Goal: Transaction & Acquisition: Purchase product/service

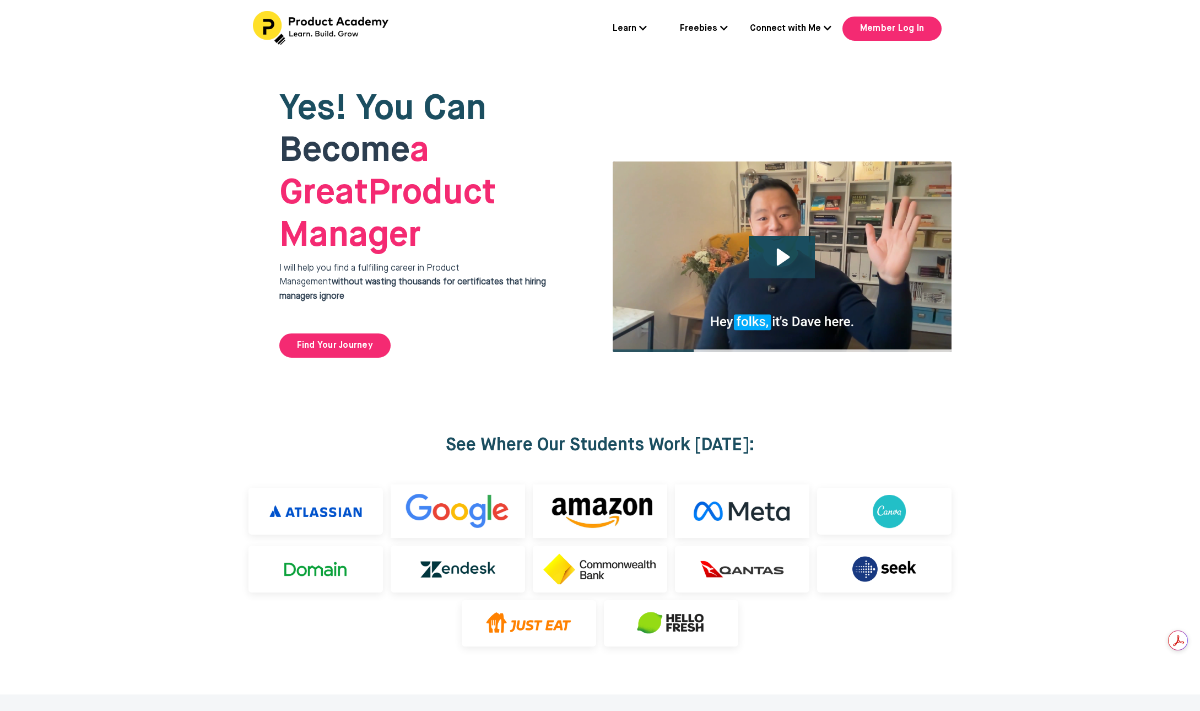
scroll to position [2615, 0]
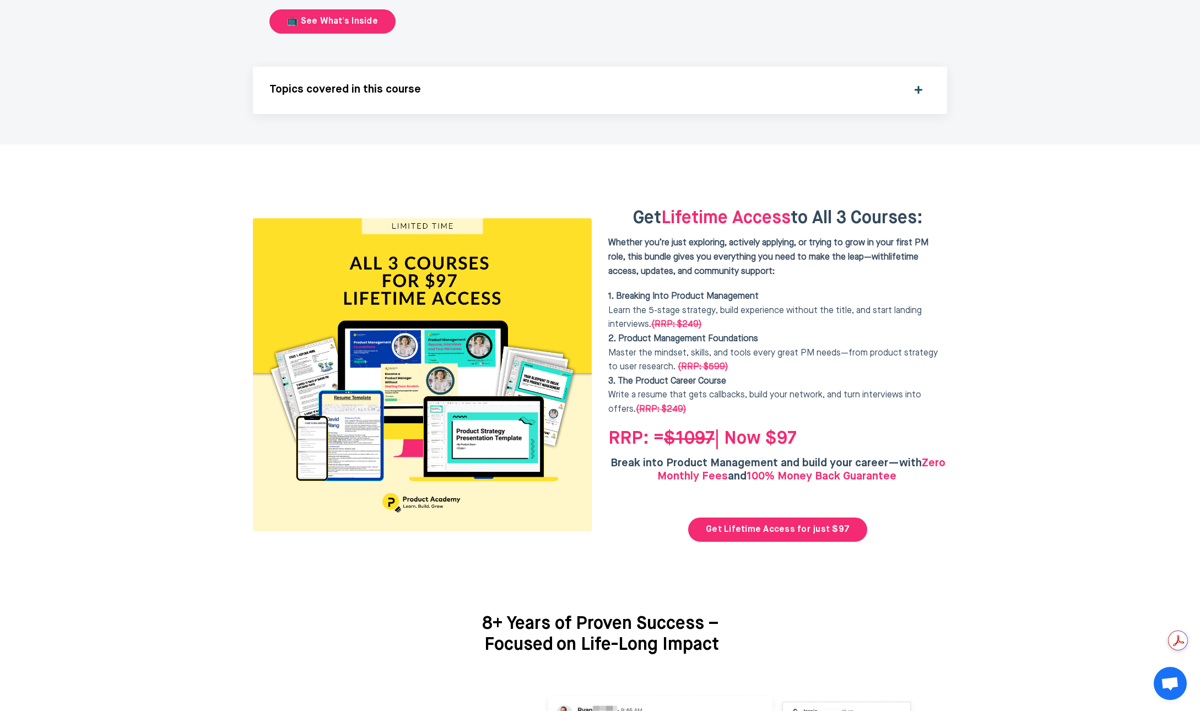
click at [937, 385] on div "Get Lifetime Access to All 3 Courses: Whether you’re just exploring, actively a…" at bounding box center [777, 375] width 339 height 334
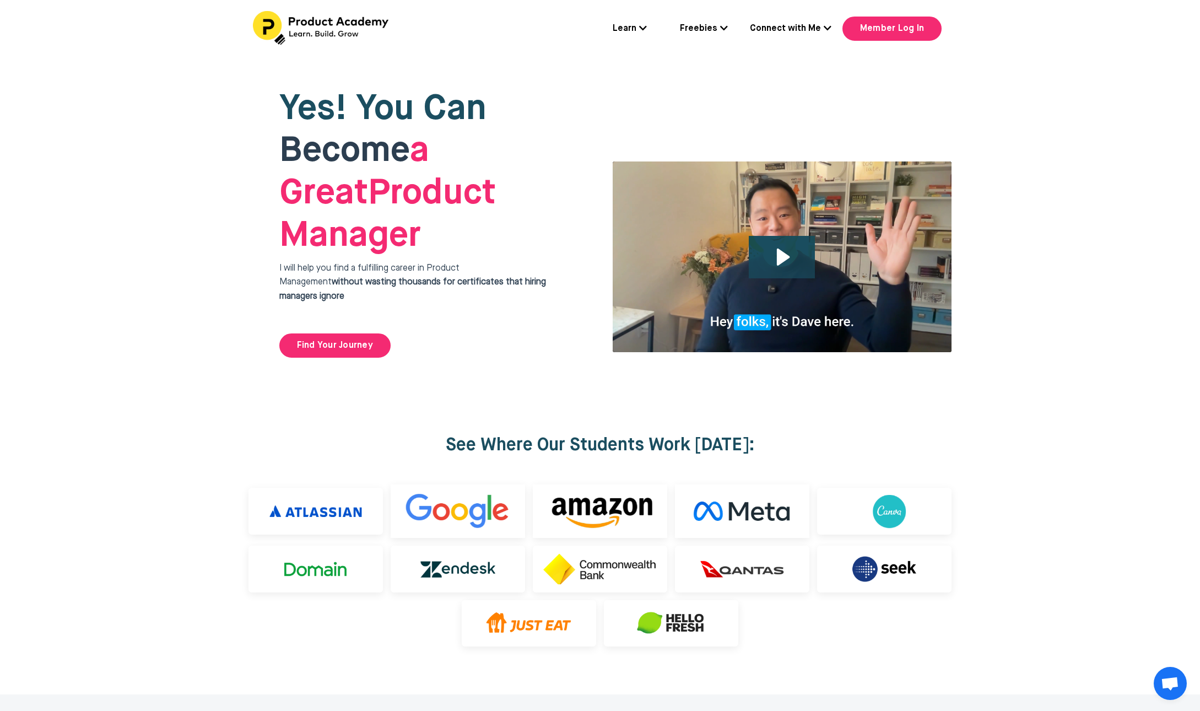
click at [567, 262] on p "I will help you find a fulfilling career in Product Management without wasting …" at bounding box center [426, 290] width 295 height 56
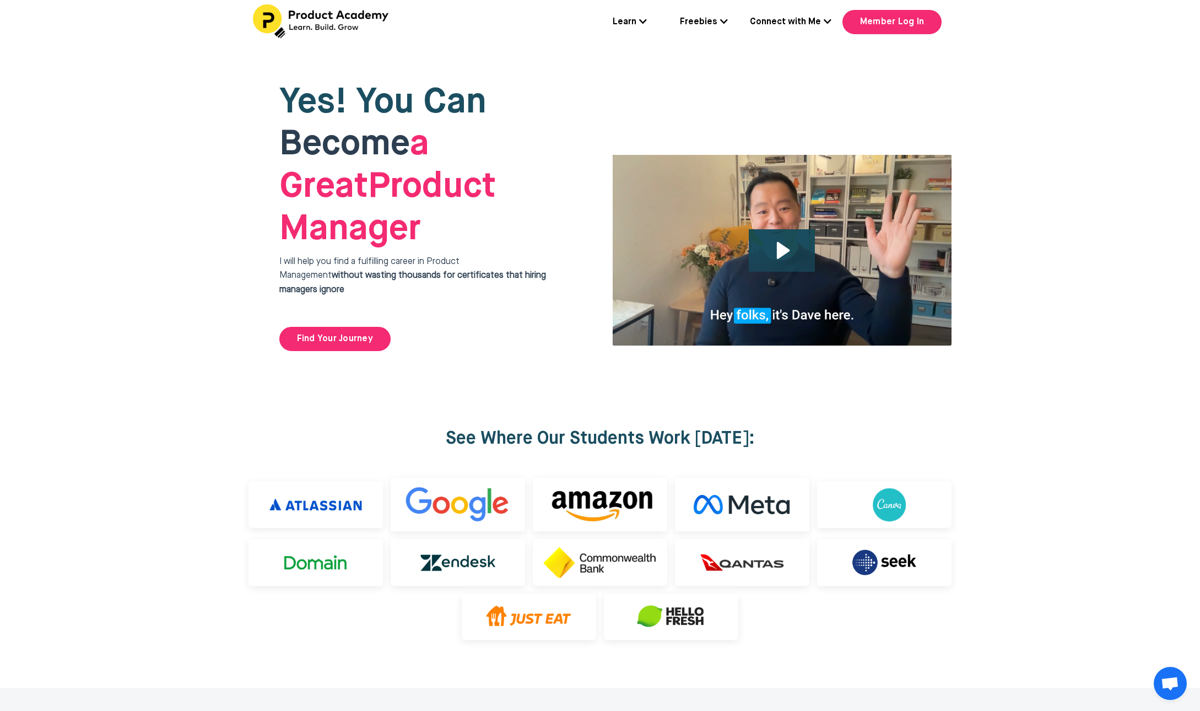
scroll to position [14, 0]
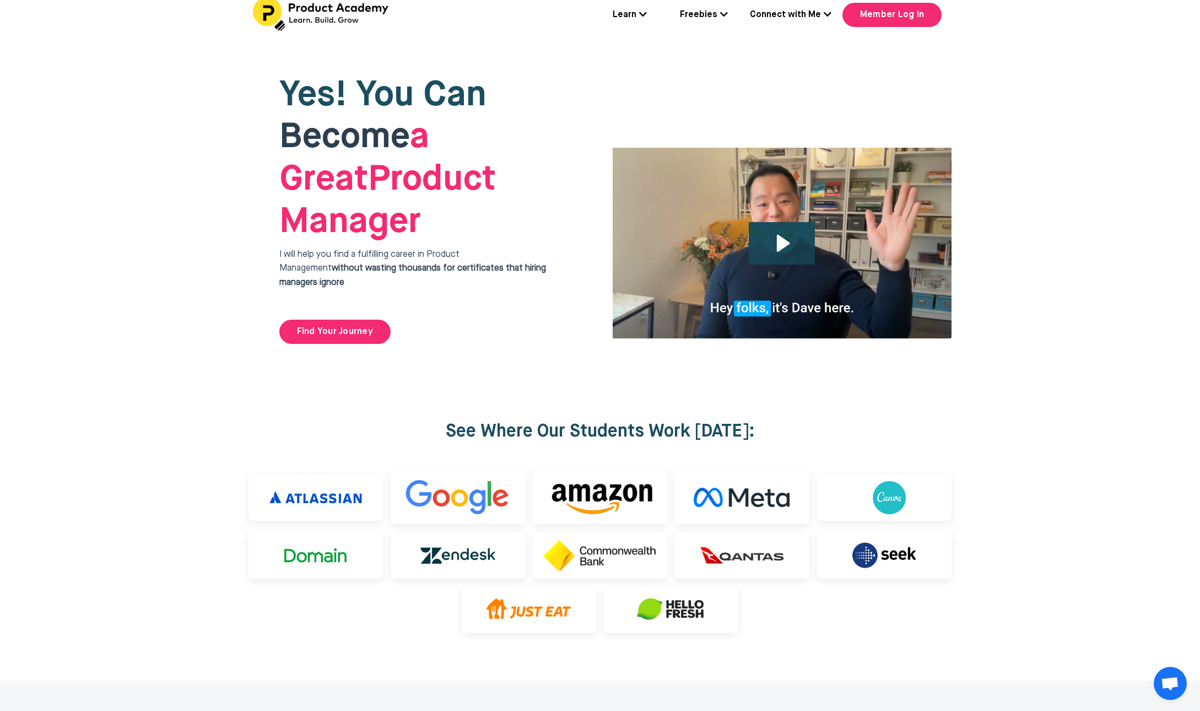
click at [846, 196] on img at bounding box center [782, 243] width 340 height 192
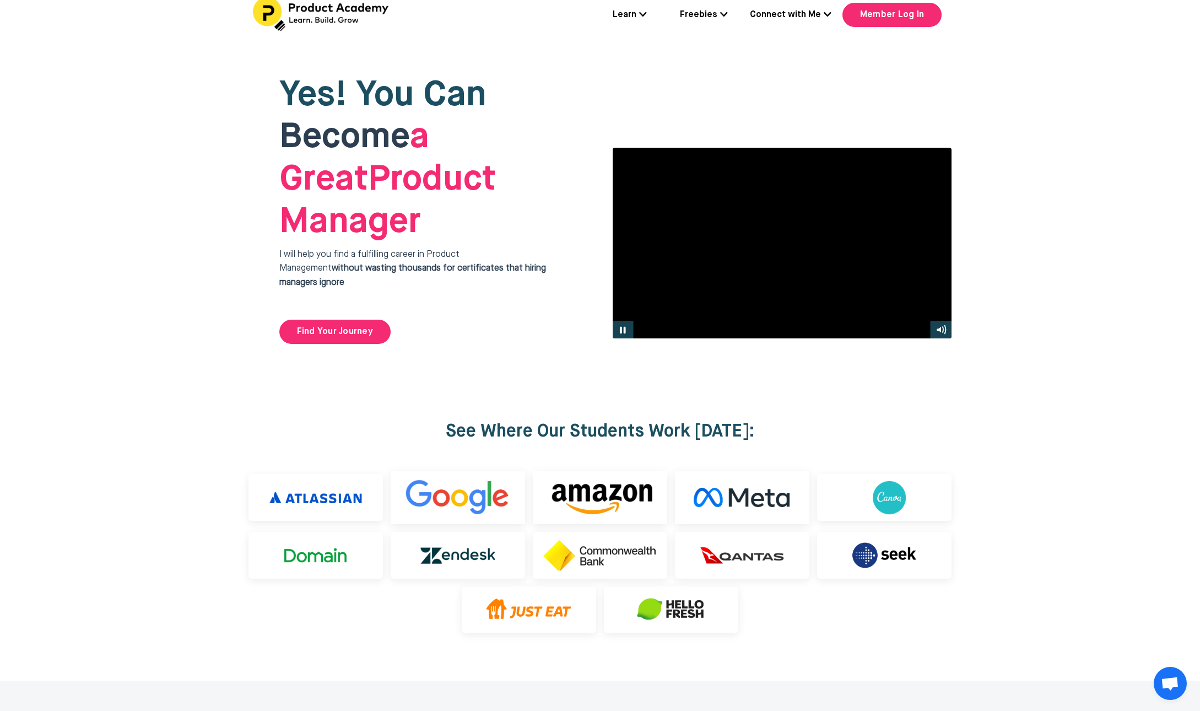
click at [828, 193] on div at bounding box center [782, 243] width 340 height 192
click at [849, 194] on div at bounding box center [782, 243] width 340 height 192
click at [767, 192] on div at bounding box center [782, 243] width 340 height 192
click at [496, 193] on span "Become a Great Product Manager" at bounding box center [387, 180] width 217 height 120
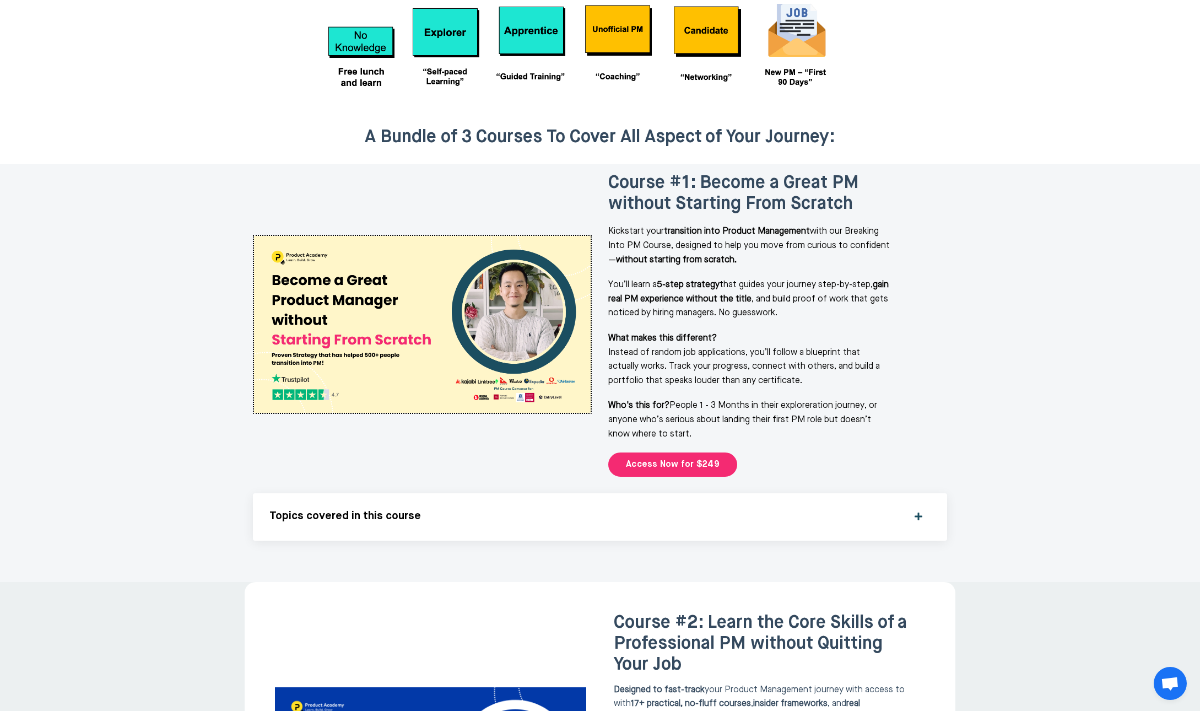
click at [1028, 288] on div at bounding box center [600, 373] width 1200 height 418
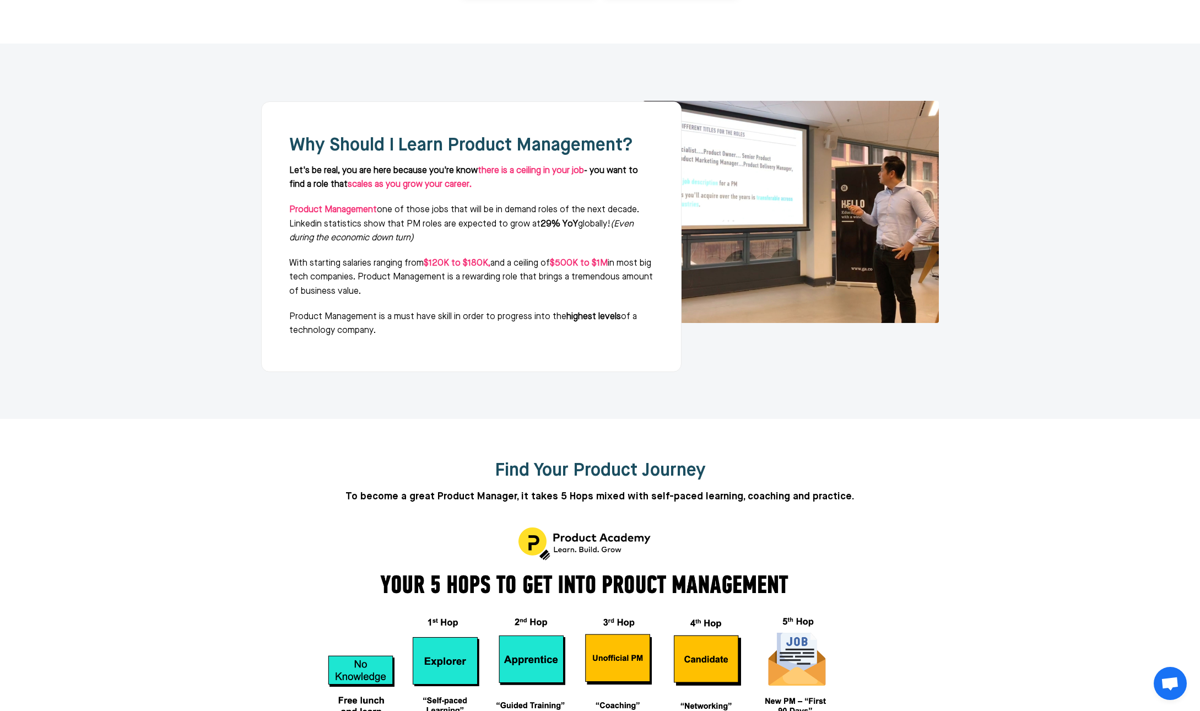
scroll to position [0, 0]
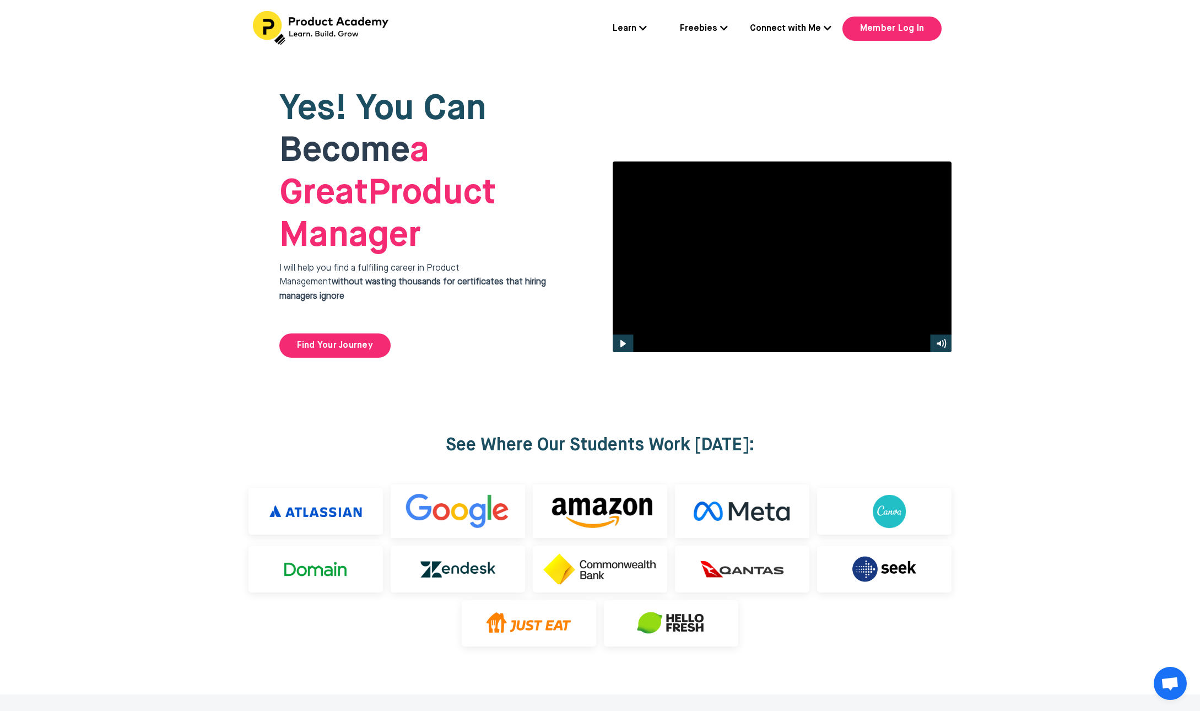
click at [818, 194] on div at bounding box center [782, 257] width 340 height 192
click at [1059, 202] on div at bounding box center [600, 223] width 1200 height 331
click at [1076, 206] on div at bounding box center [600, 223] width 1200 height 331
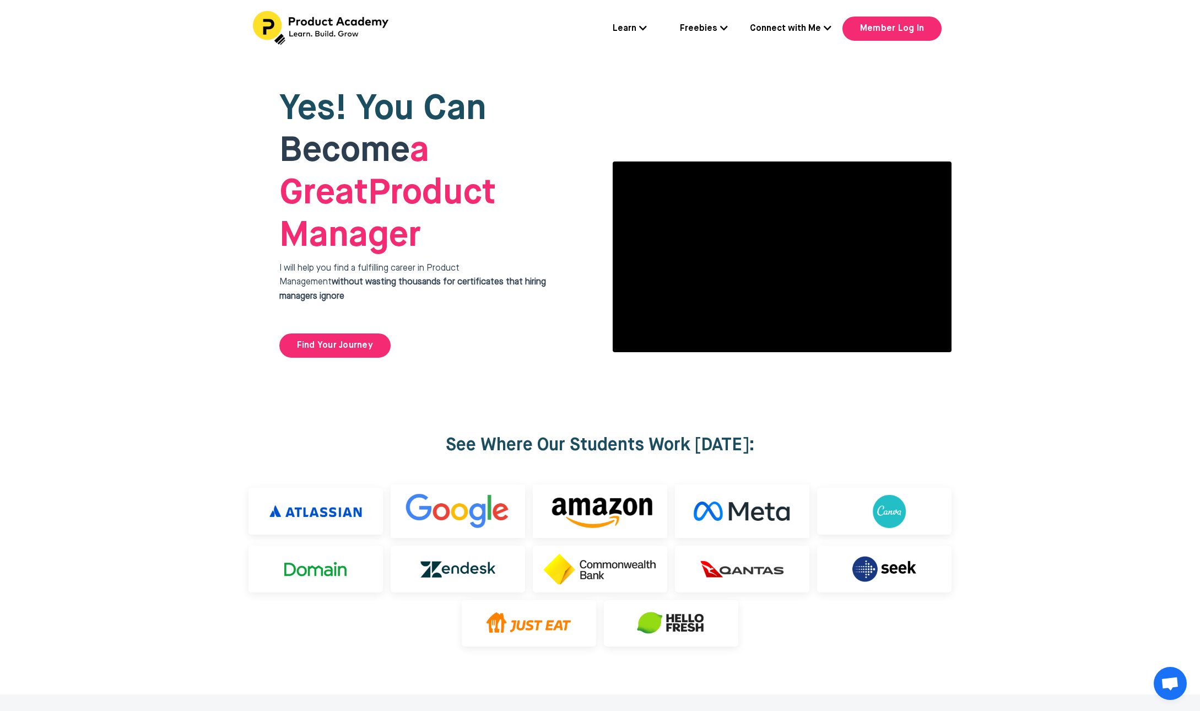
click at [1076, 206] on div at bounding box center [600, 223] width 1200 height 331
click at [1075, 190] on div at bounding box center [600, 223] width 1200 height 331
click at [1074, 190] on div at bounding box center [600, 223] width 1200 height 331
click at [766, 195] on div at bounding box center [782, 257] width 340 height 192
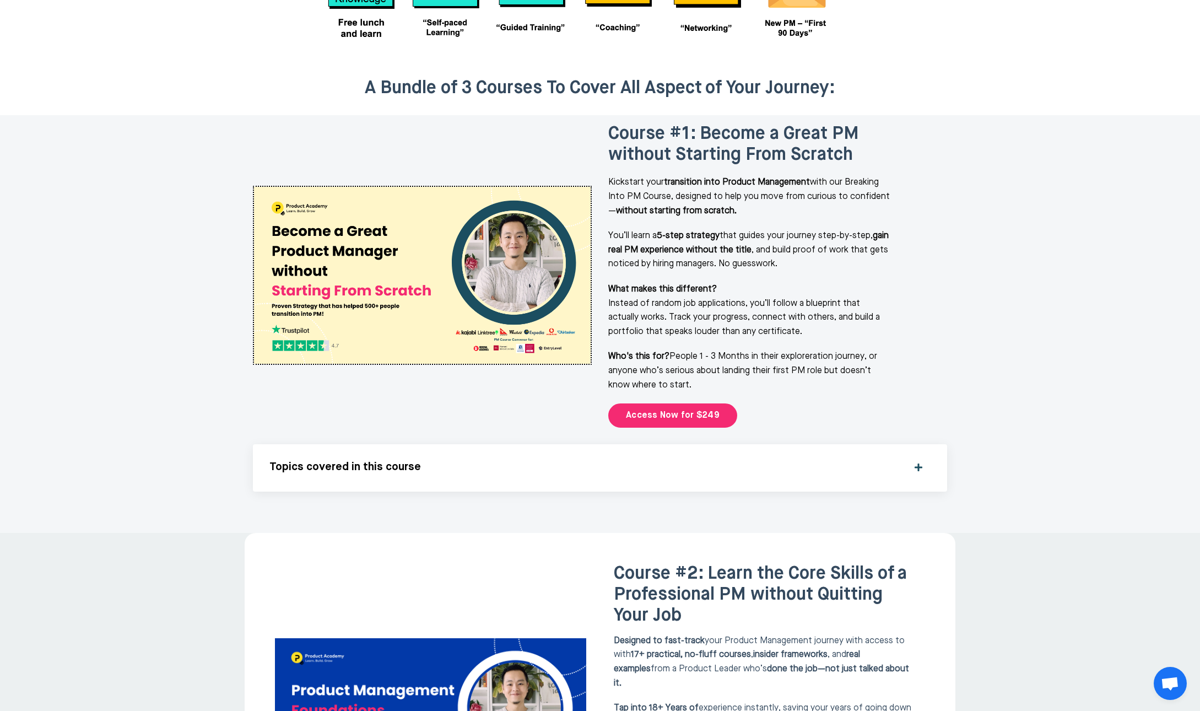
scroll to position [1336, 0]
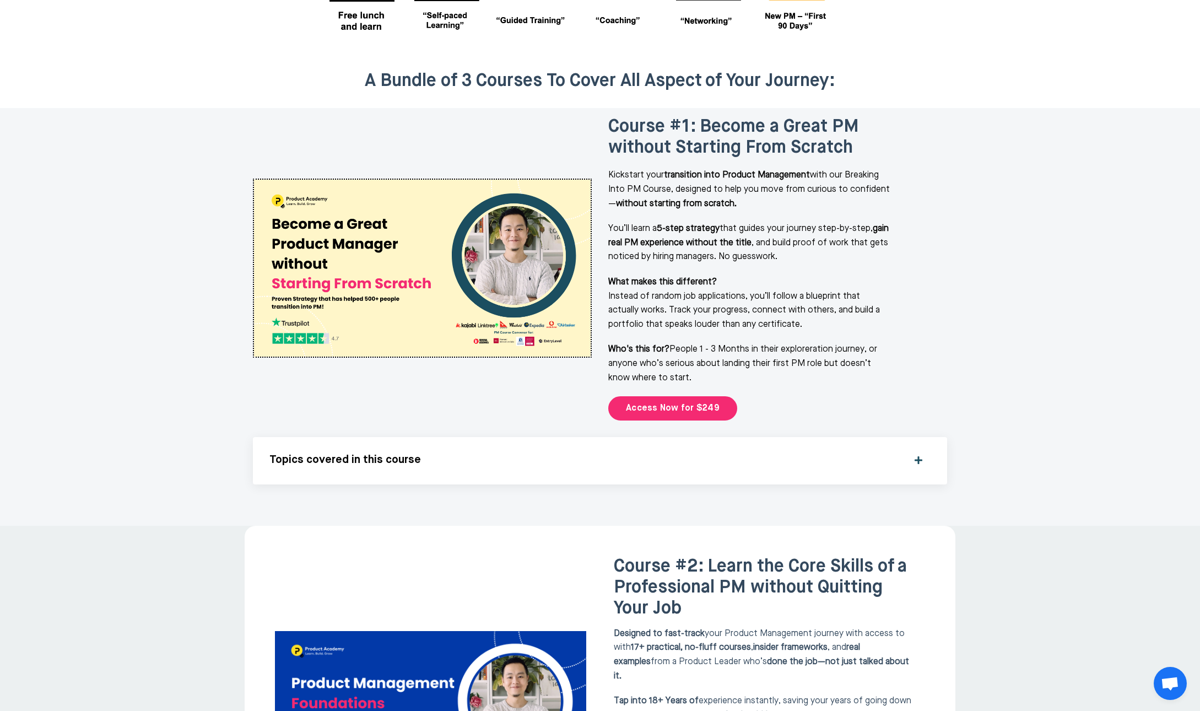
click at [1019, 330] on div at bounding box center [600, 317] width 1200 height 418
click at [702, 396] on link "Access Now for $249" at bounding box center [672, 408] width 129 height 24
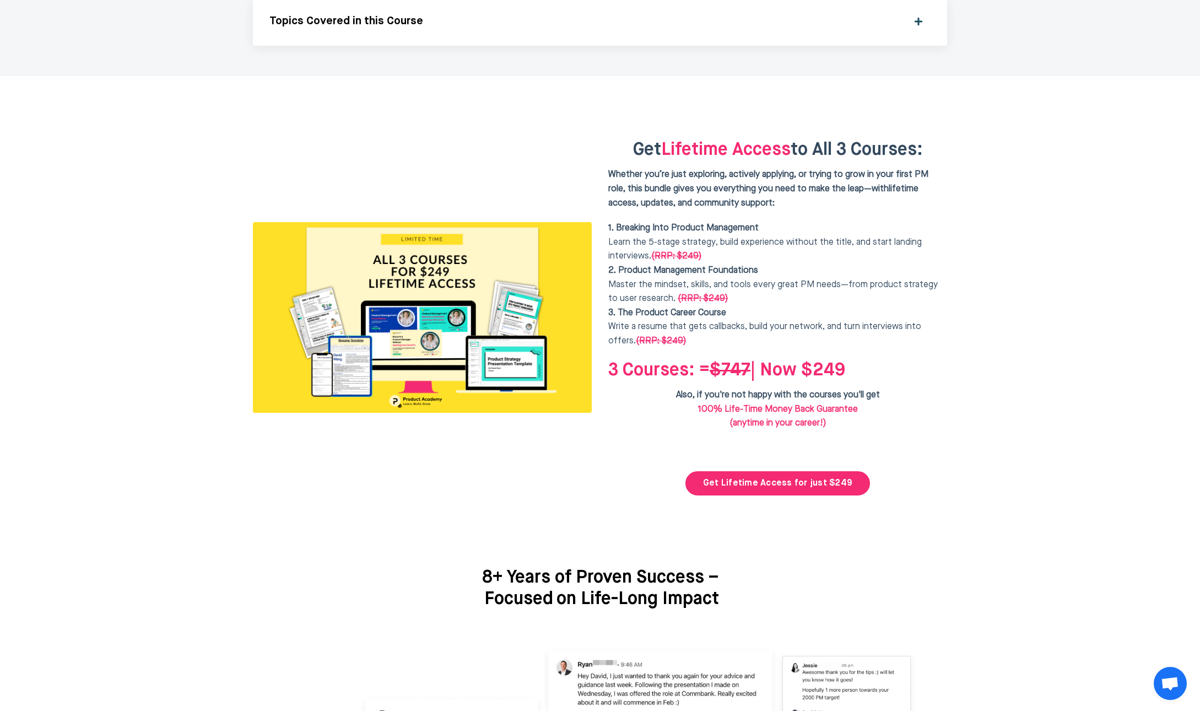
scroll to position [2689, 0]
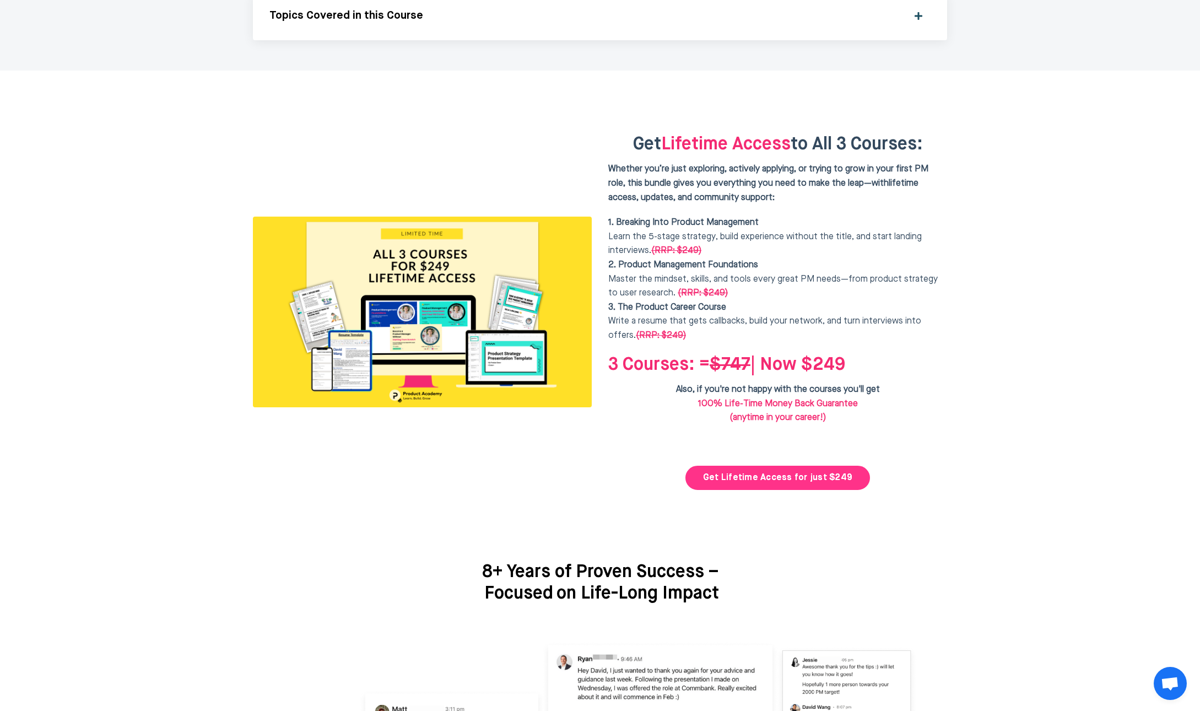
click at [785, 466] on link "Get Lifetime Access for just $249" at bounding box center [777, 478] width 185 height 24
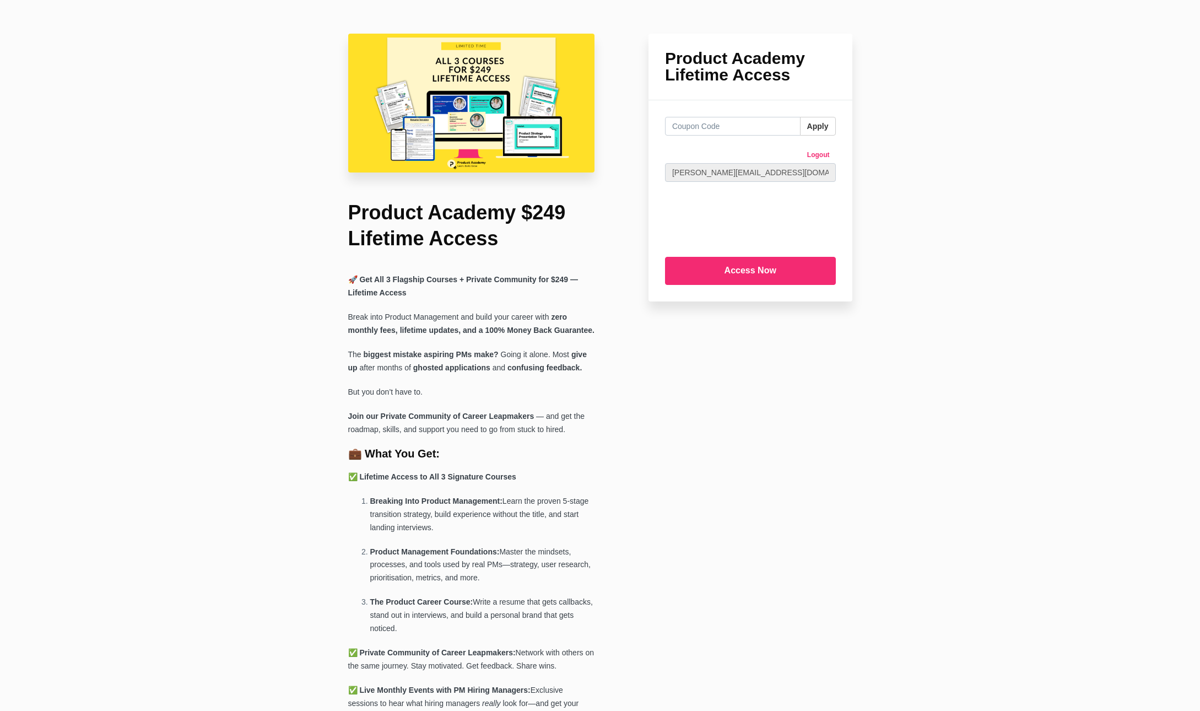
scroll to position [846, 0]
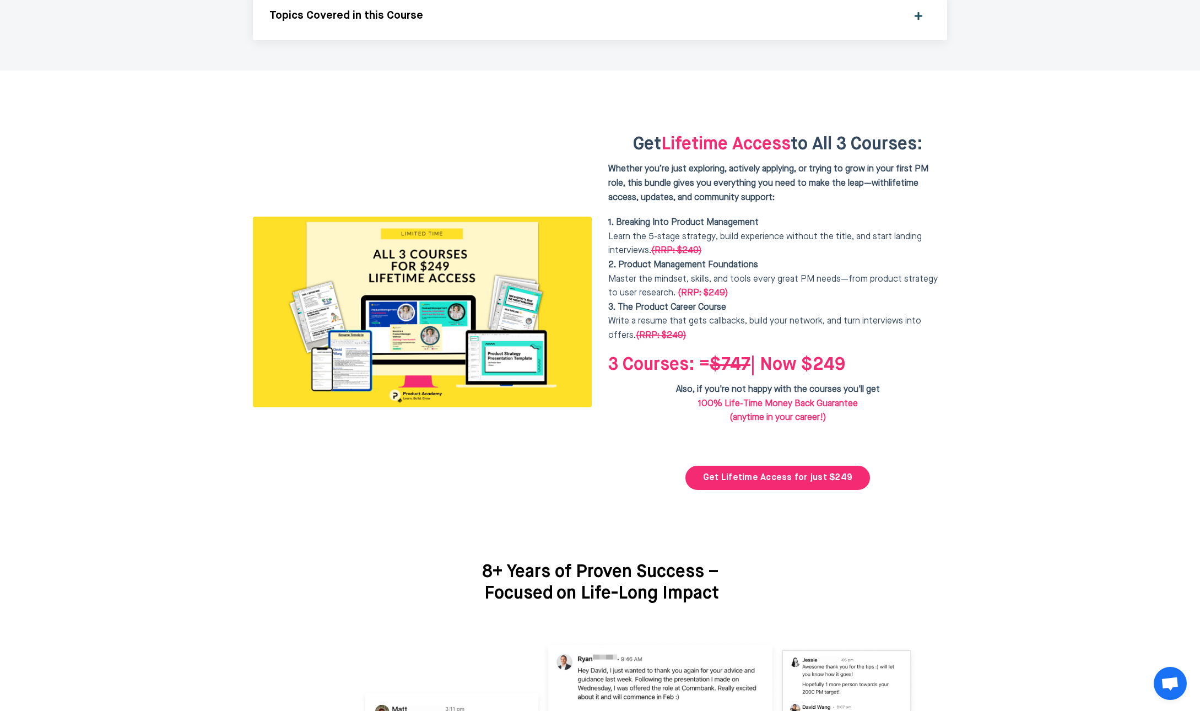
scroll to position [2689, 0]
